Goal: Task Accomplishment & Management: Use online tool/utility

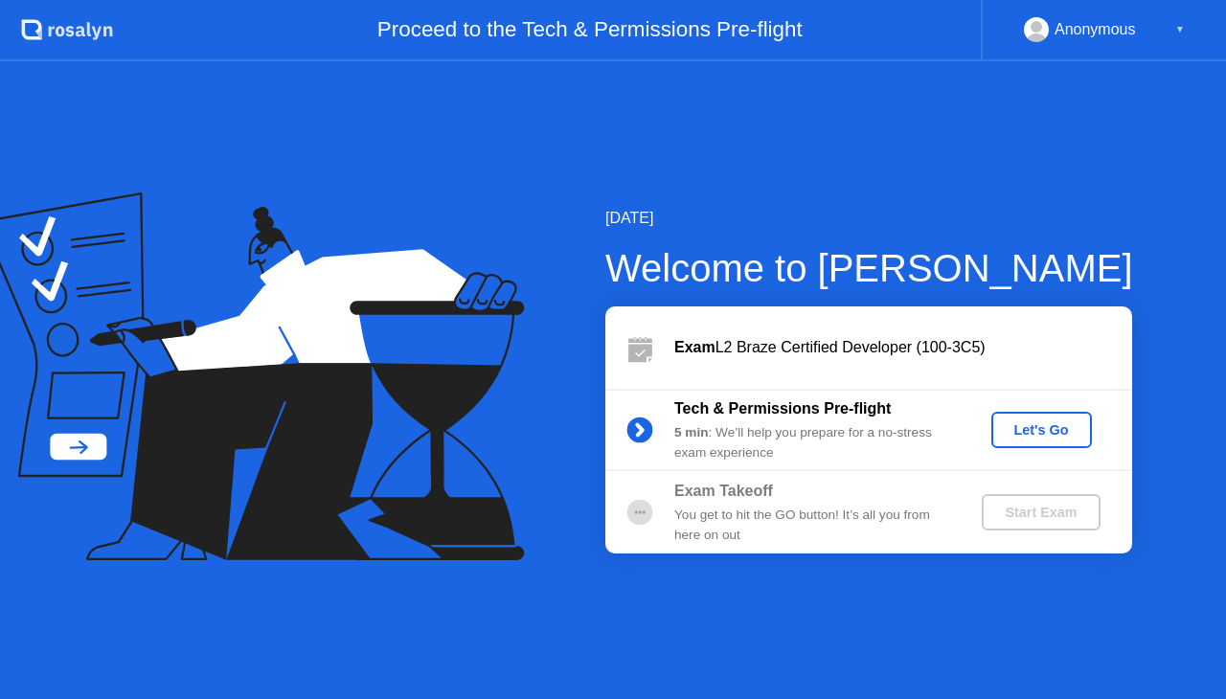
click at [1006, 438] on div "Let's Go" at bounding box center [1041, 429] width 85 height 15
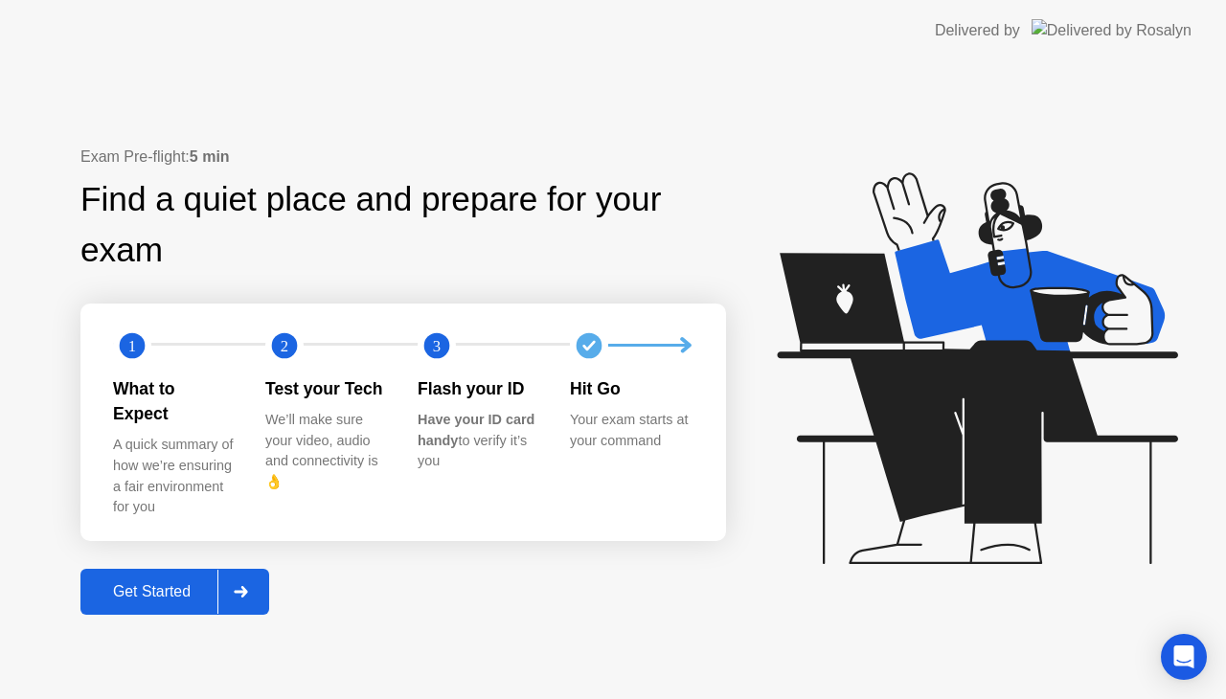
click at [174, 583] on div "Get Started" at bounding box center [151, 591] width 131 height 17
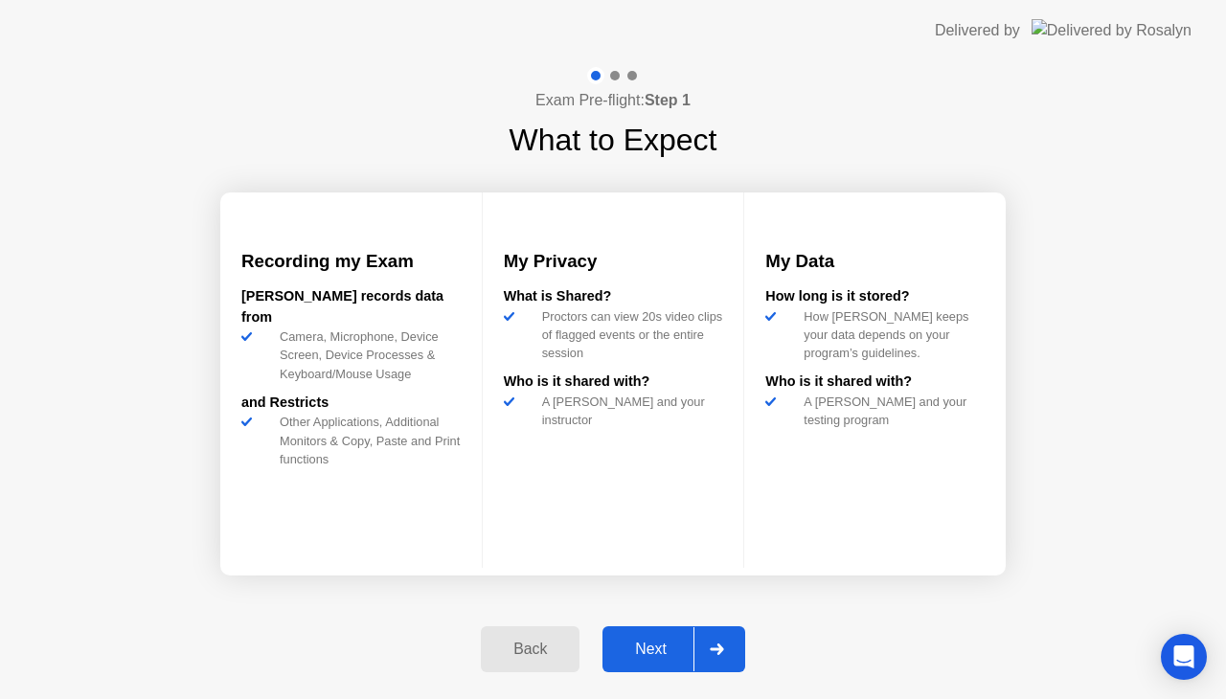
click at [634, 645] on div "Next" at bounding box center [650, 649] width 85 height 17
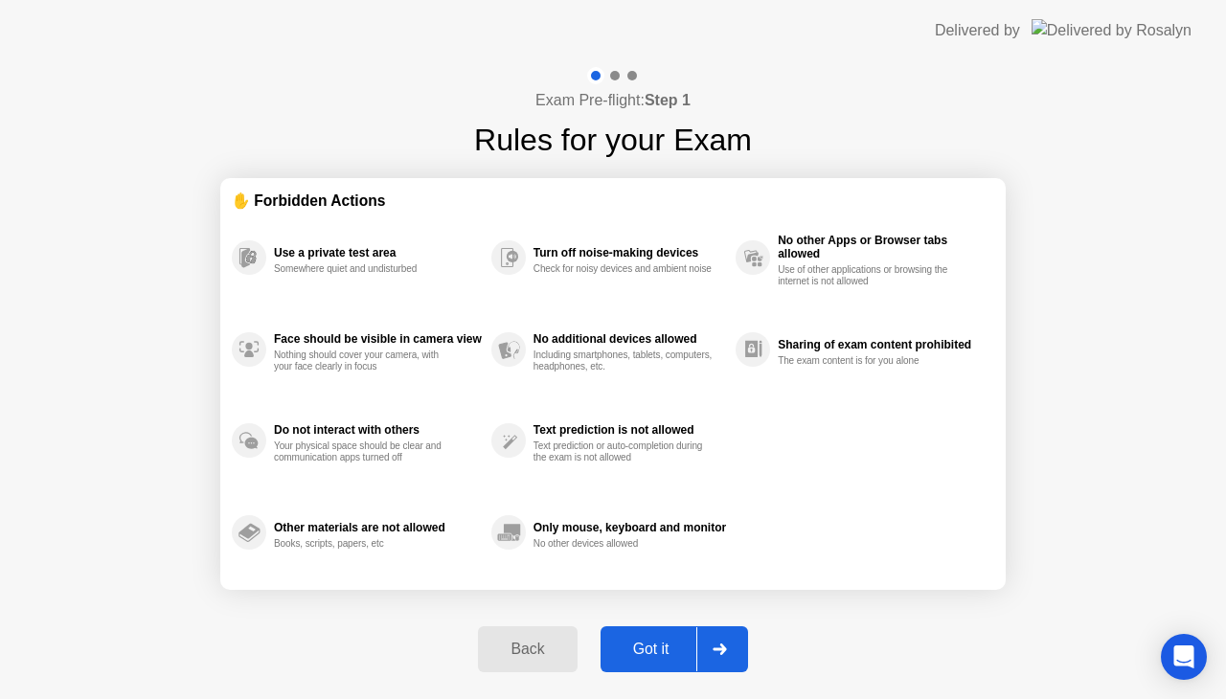
click at [646, 649] on div "Got it" at bounding box center [651, 649] width 90 height 17
select select "**********"
select select "*******"
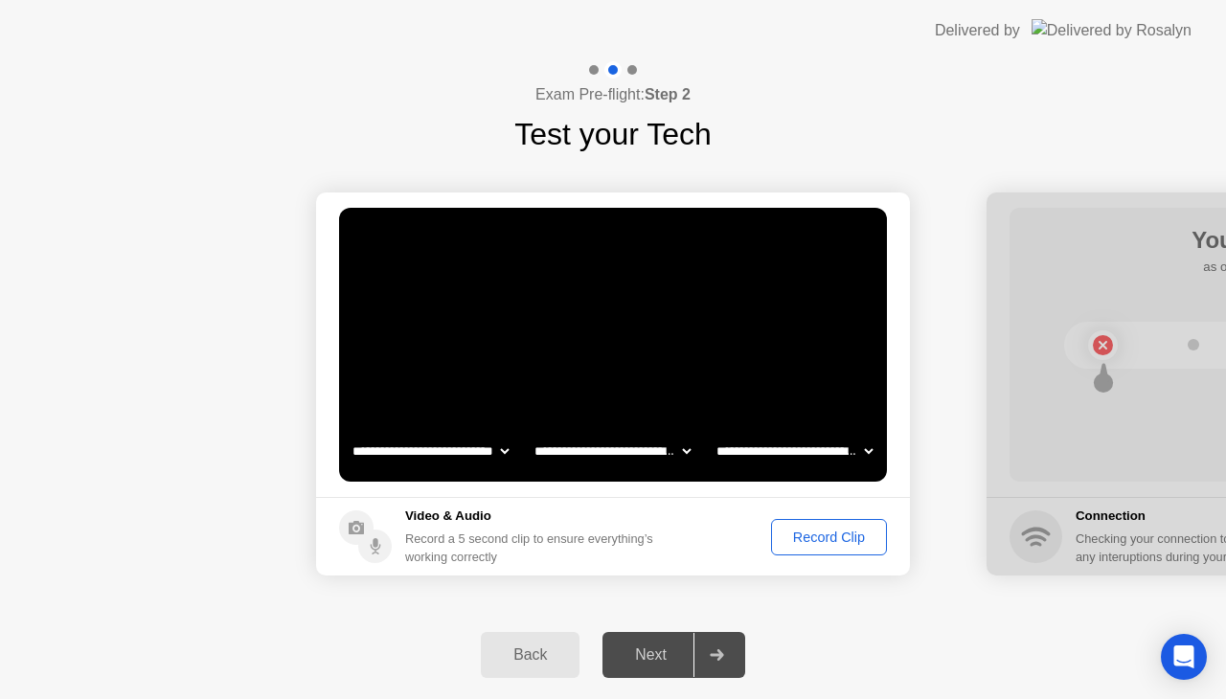
click at [838, 515] on footer "Video & Audio Record a 5 second clip to ensure everything’s working correctly R…" at bounding box center [613, 536] width 594 height 79
click at [837, 545] on div "Record Clip" at bounding box center [829, 537] width 103 height 15
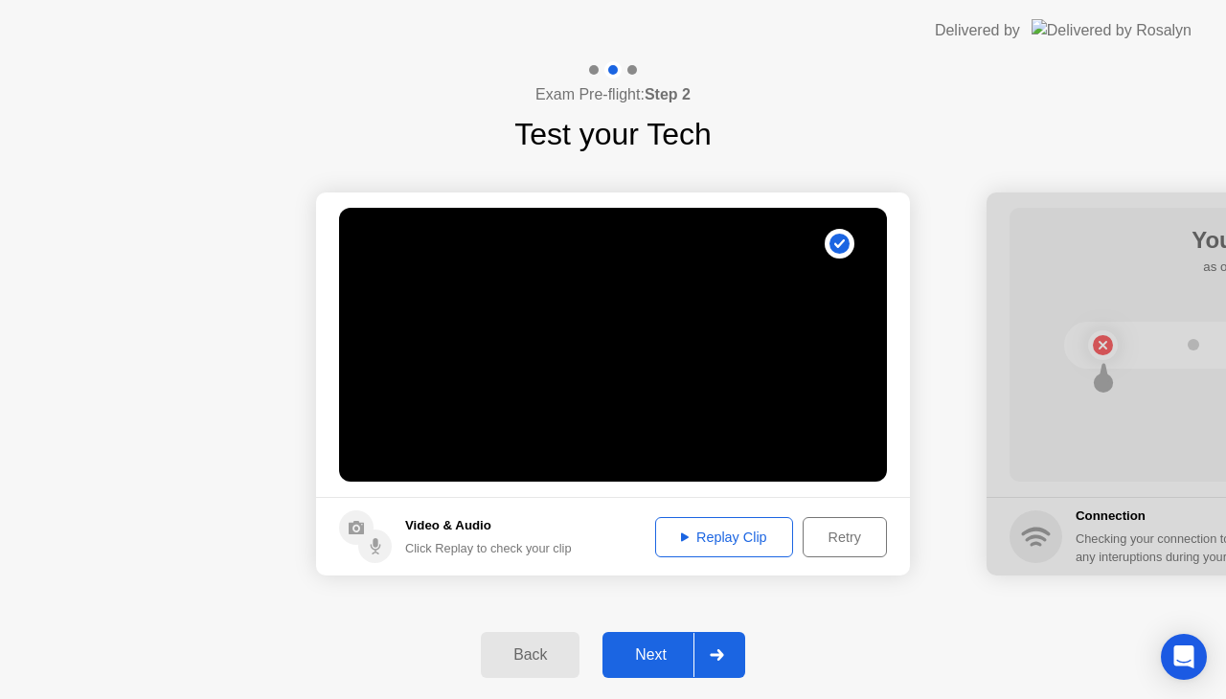
click at [720, 534] on div "Replay Clip" at bounding box center [724, 537] width 125 height 15
click at [682, 651] on div "Next" at bounding box center [650, 655] width 85 height 17
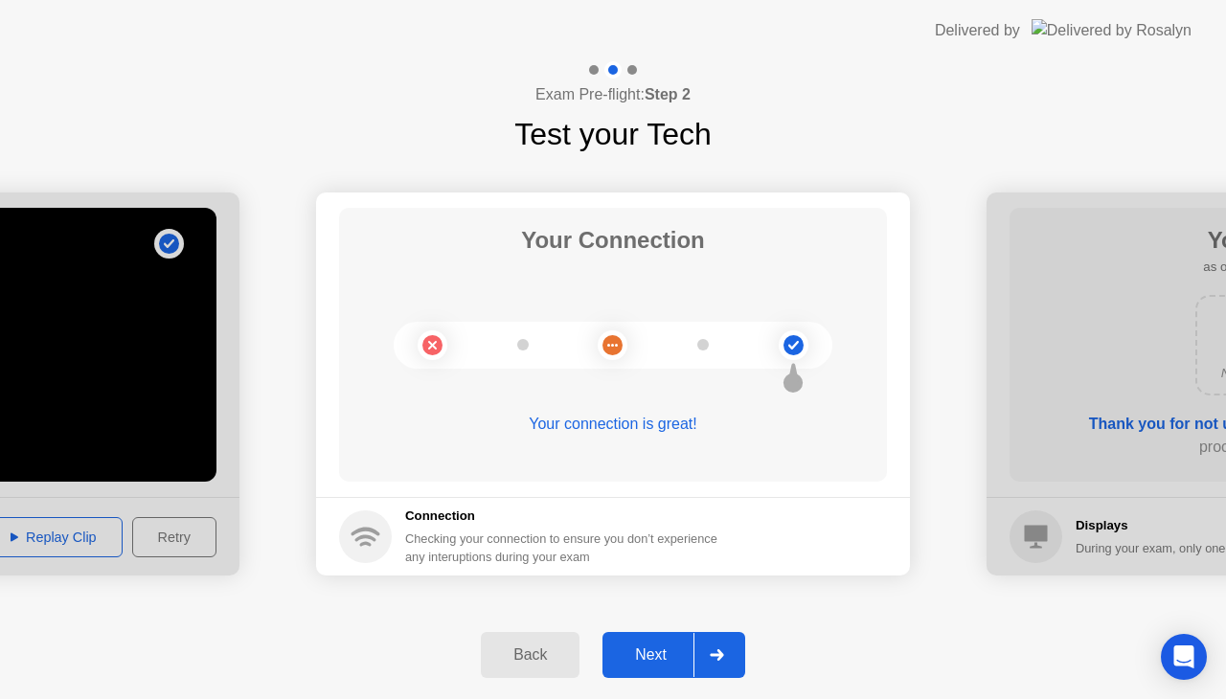
click at [682, 651] on div "Next" at bounding box center [650, 655] width 85 height 17
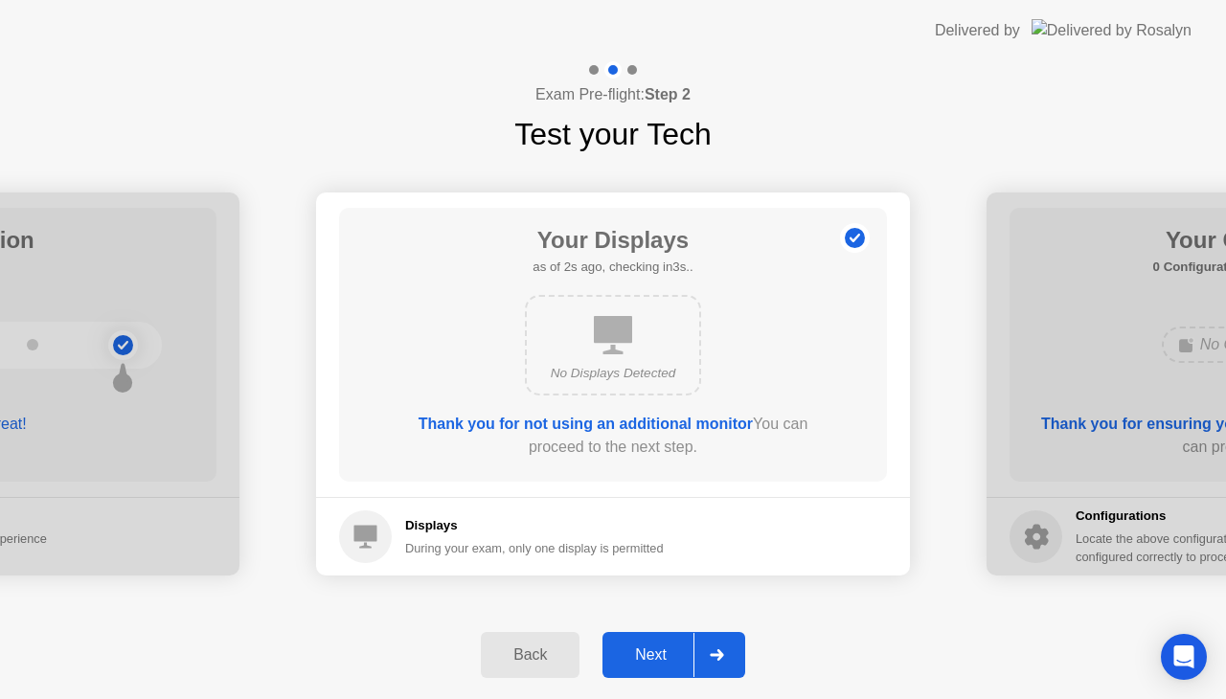
click at [688, 654] on div "Next" at bounding box center [650, 655] width 85 height 17
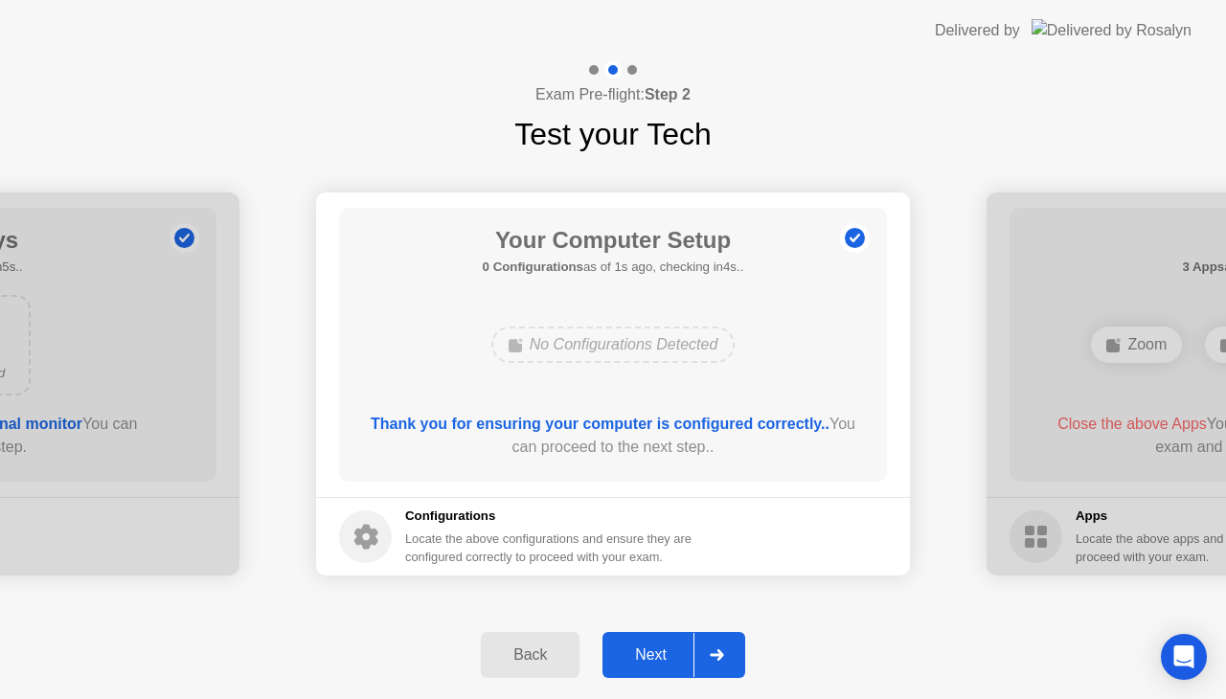
click at [660, 649] on div "Next" at bounding box center [650, 655] width 85 height 17
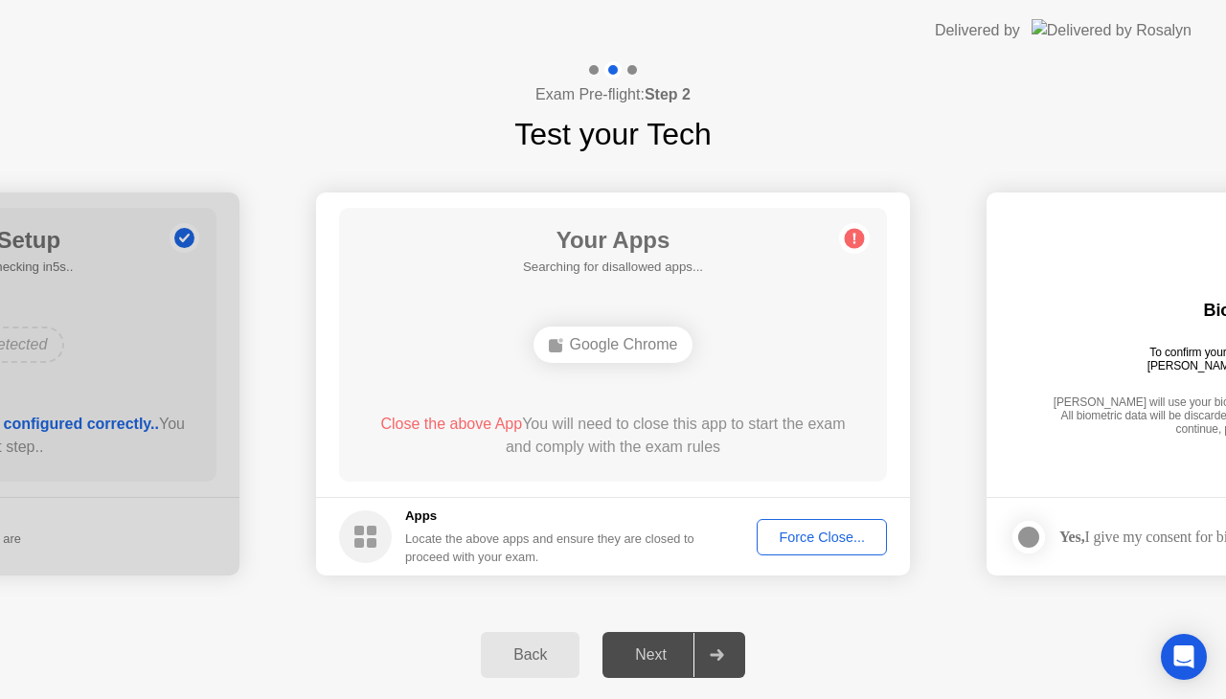
click at [239, 132] on div "Exam Pre-flight: Step 2 Test your Tech" at bounding box center [613, 109] width 1226 height 96
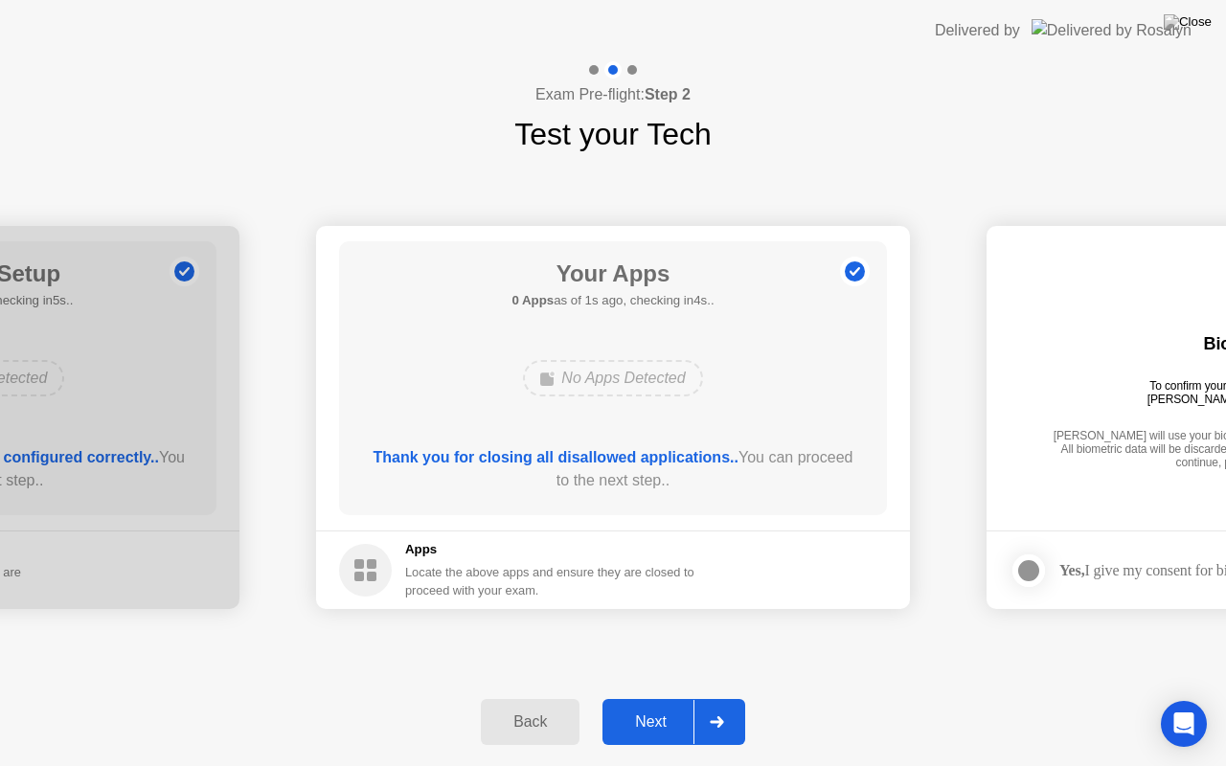
click at [652, 698] on div "Next" at bounding box center [650, 722] width 85 height 17
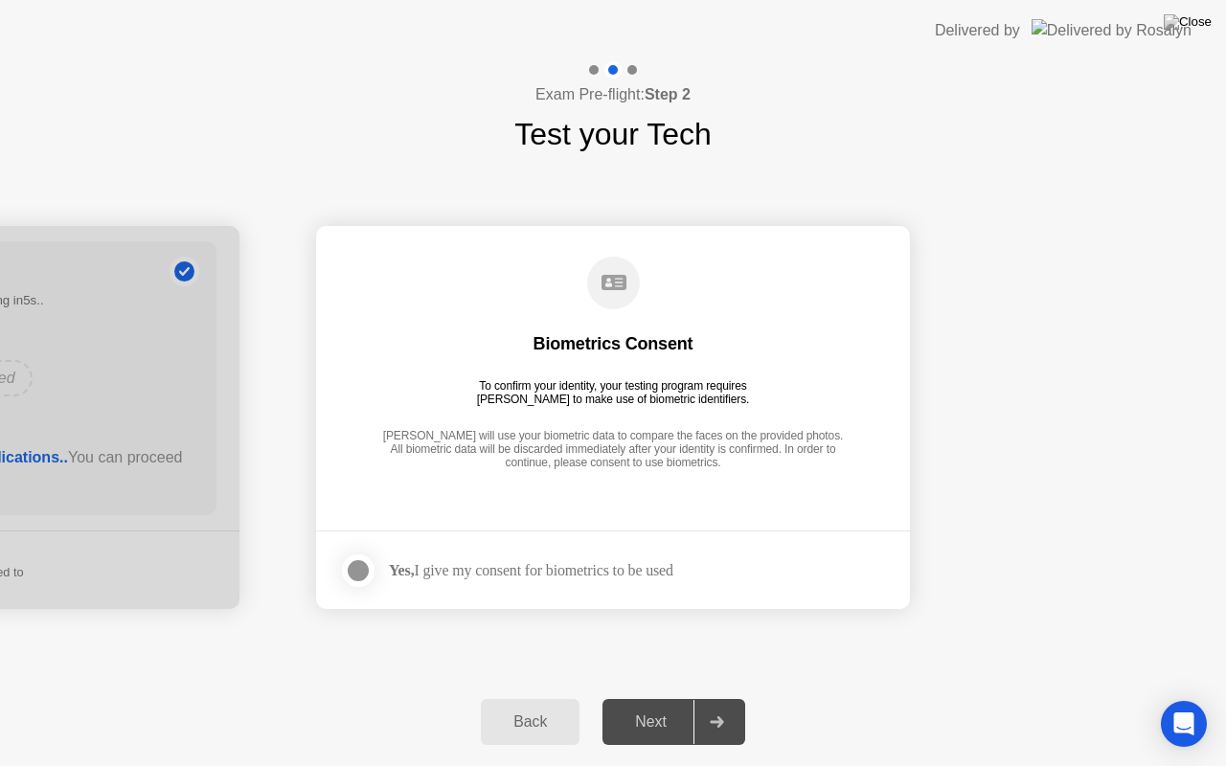
click at [652, 698] on div "Next" at bounding box center [650, 722] width 85 height 17
click at [380, 573] on label at bounding box center [364, 571] width 50 height 38
click at [655, 698] on div "Next" at bounding box center [650, 722] width 85 height 17
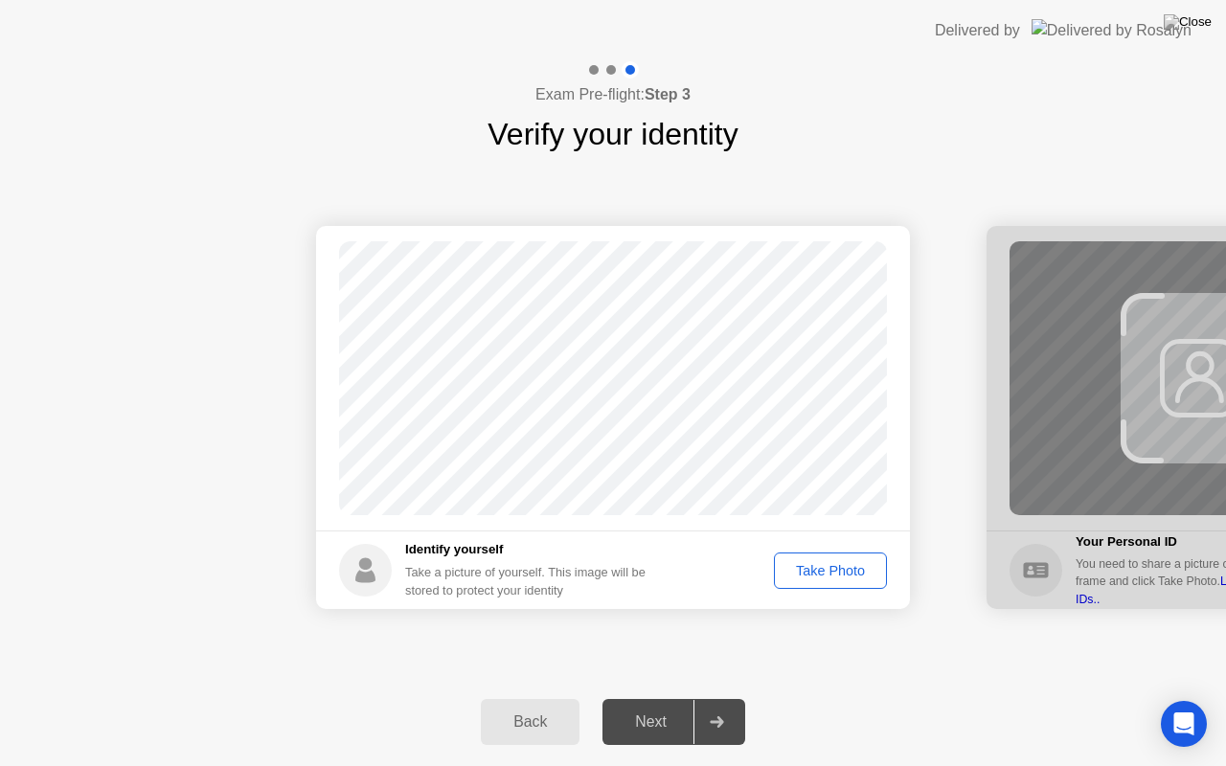
click at [655, 698] on div "Next" at bounding box center [650, 722] width 85 height 17
click at [803, 569] on div "Take Photo" at bounding box center [831, 570] width 100 height 15
click at [627, 698] on div "Next" at bounding box center [650, 722] width 85 height 17
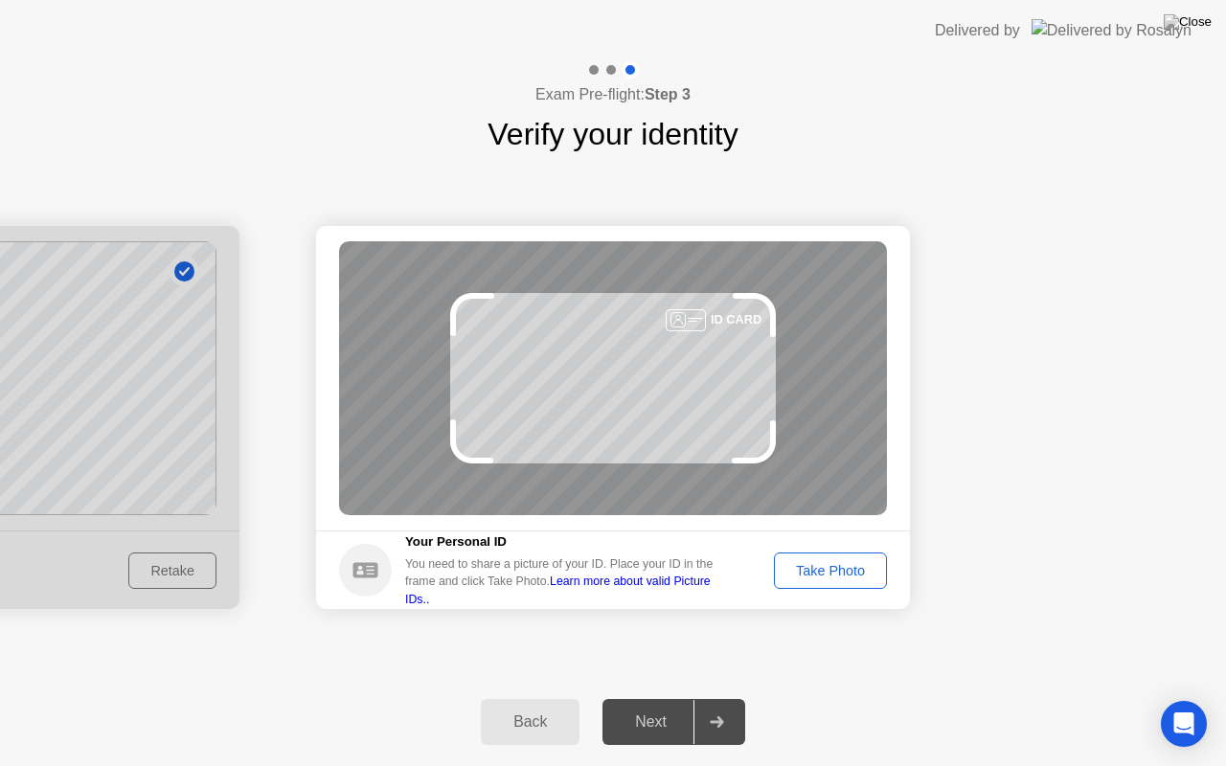
click at [824, 569] on div "Take Photo" at bounding box center [831, 570] width 100 height 15
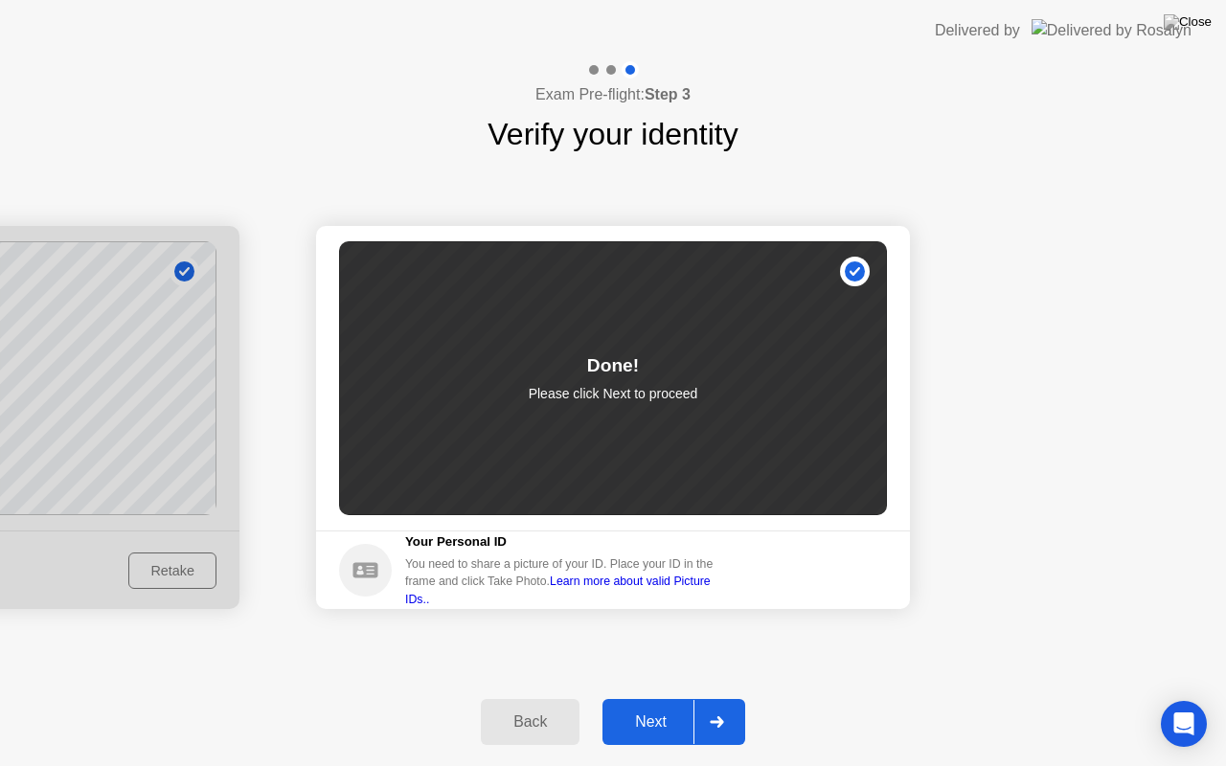
click at [634, 698] on div "Next" at bounding box center [650, 722] width 85 height 17
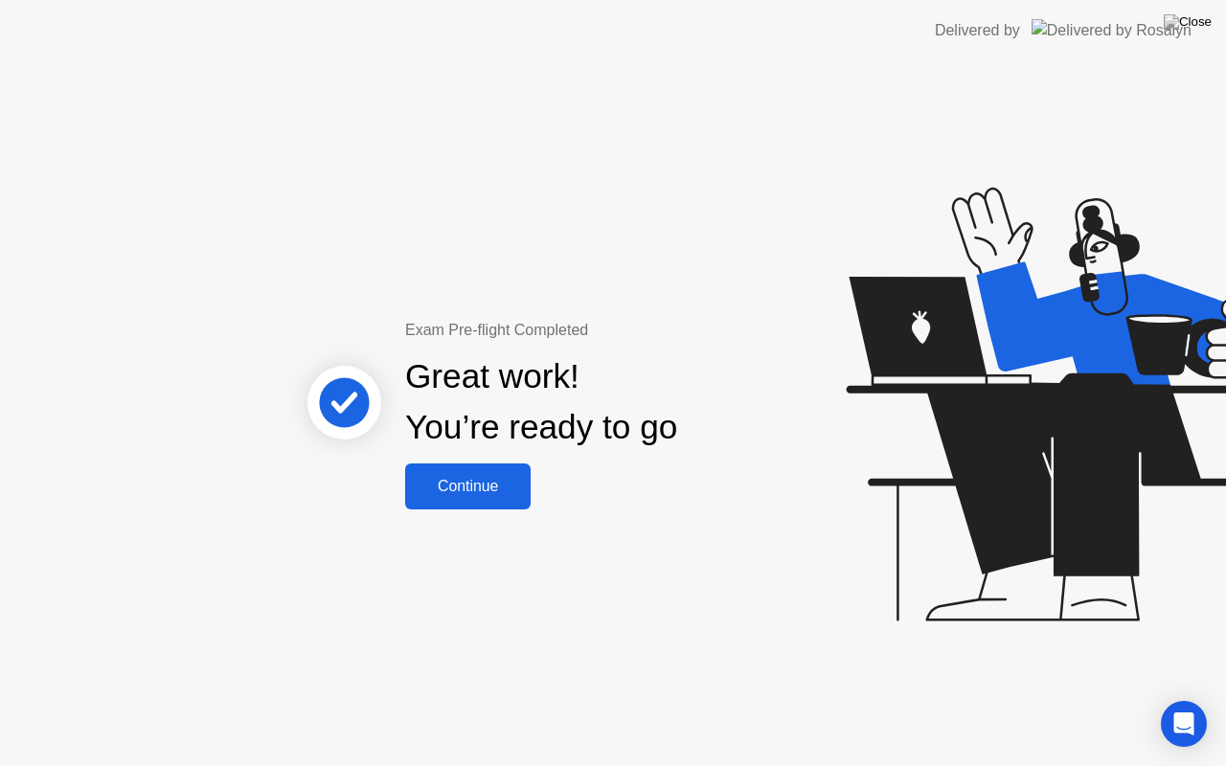
click at [494, 485] on div "Continue" at bounding box center [468, 486] width 114 height 17
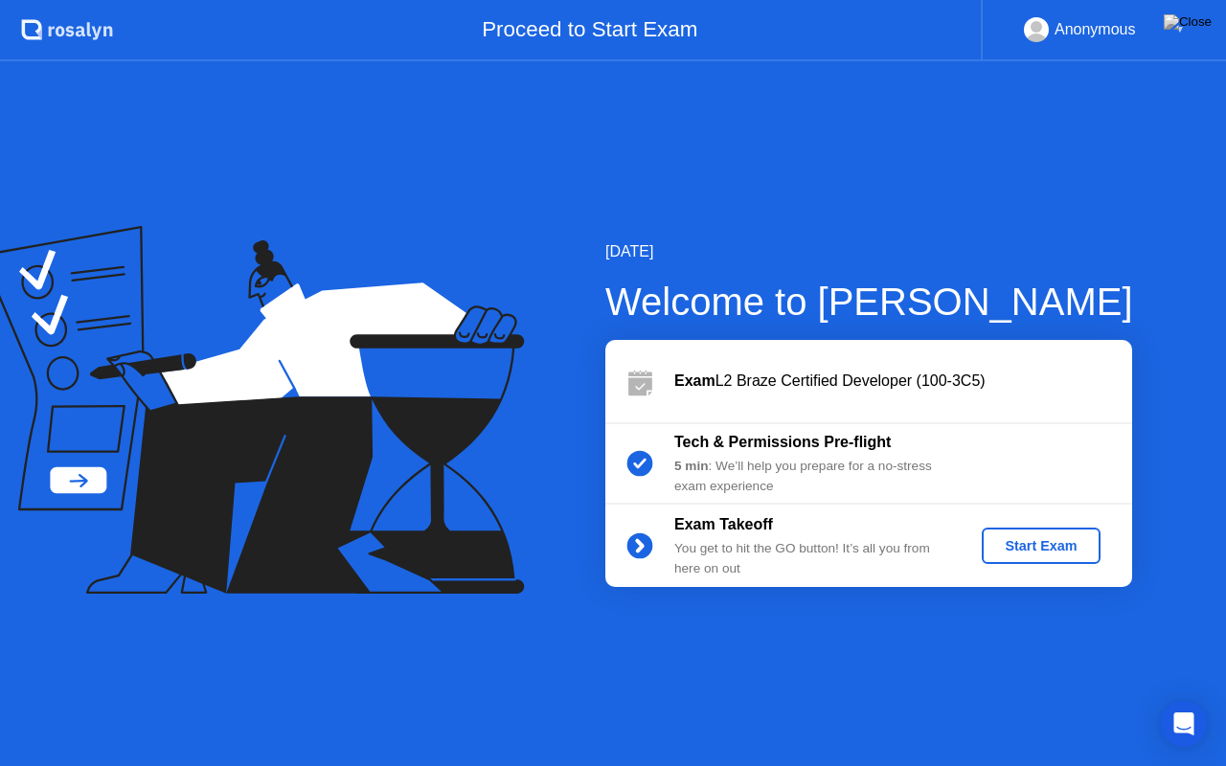
click at [1027, 550] on div "Start Exam" at bounding box center [1041, 545] width 103 height 15
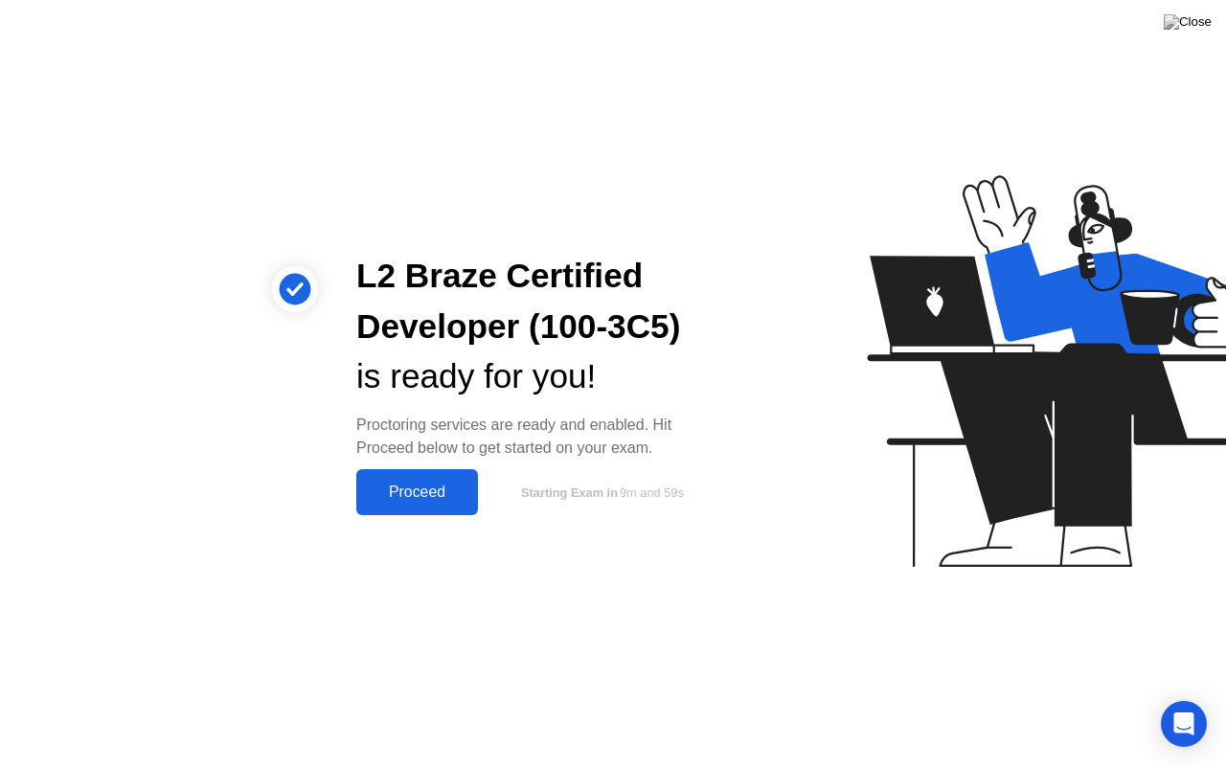
click at [422, 496] on div "Proceed" at bounding box center [417, 492] width 110 height 17
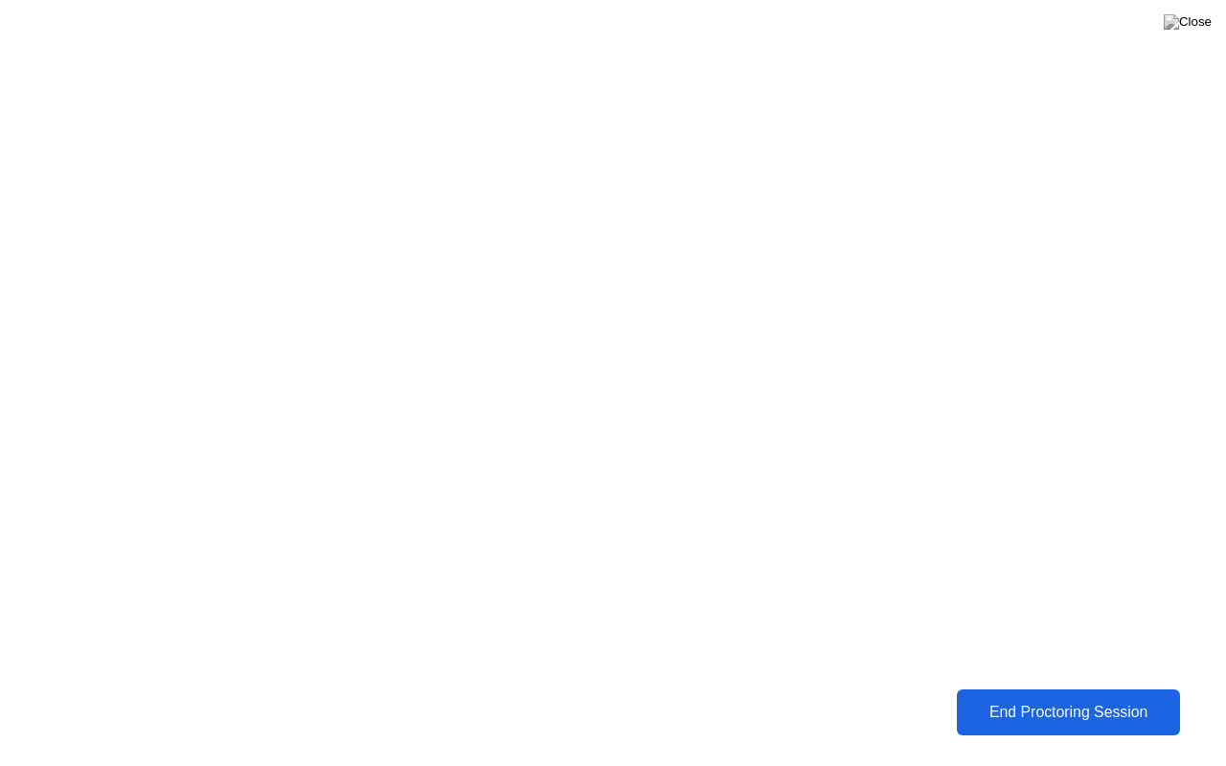
click at [1193, 10] on button at bounding box center [1187, 22] width 57 height 25
